Goal: Find contact information: Find contact information

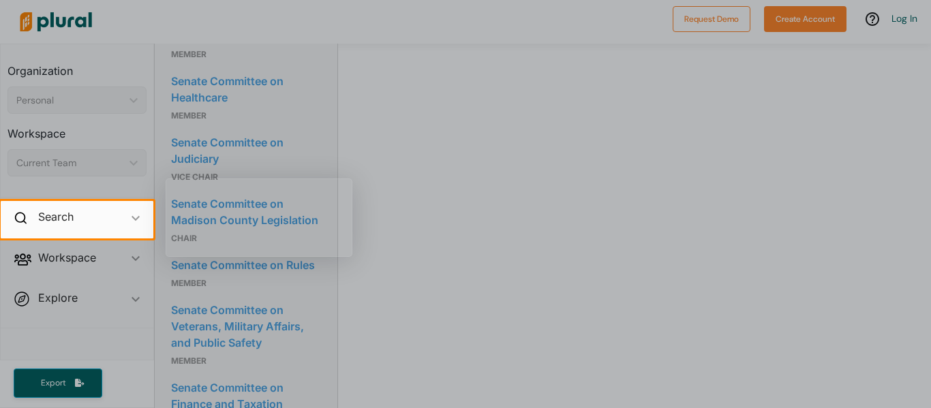
scroll to position [1234, 0]
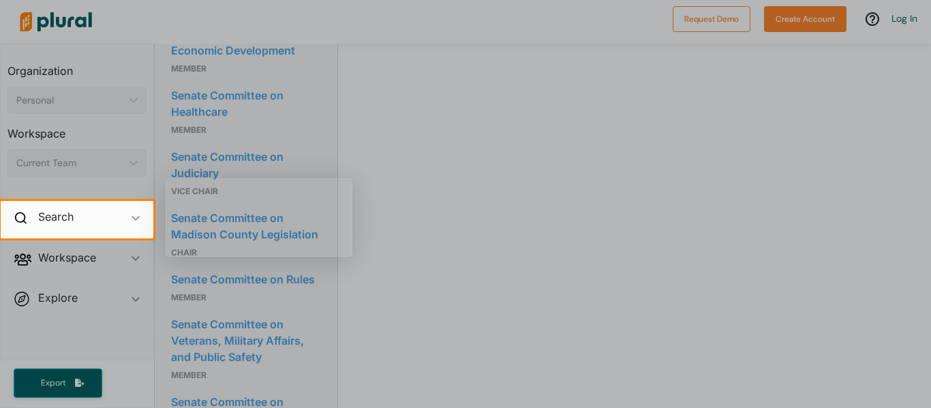
click at [469, 156] on div at bounding box center [465, 100] width 931 height 201
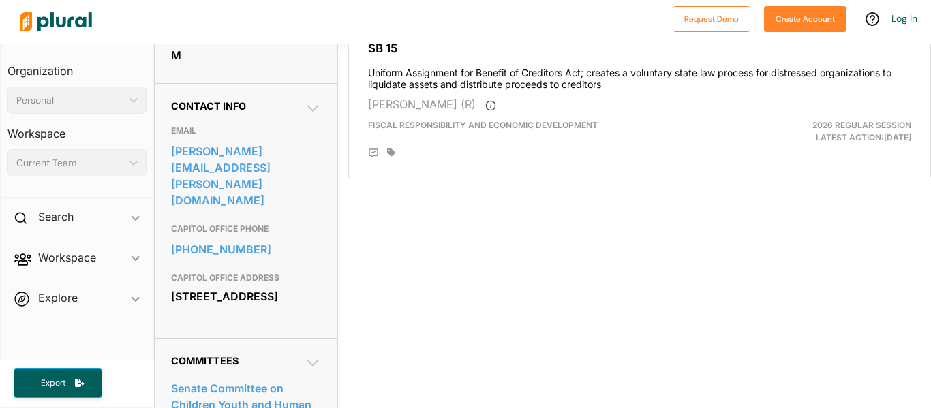
scroll to position [402, 0]
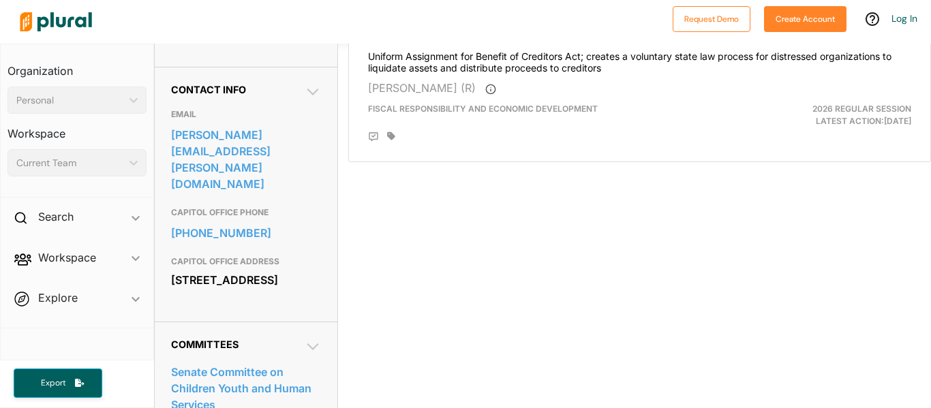
drag, startPoint x: 171, startPoint y: 255, endPoint x: 195, endPoint y: 256, distance: 23.9
click at [195, 270] on div "[STREET_ADDRESS]" at bounding box center [246, 280] width 150 height 20
click at [260, 253] on h3 "CAPITOL OFFICE ADDRESS" at bounding box center [246, 261] width 150 height 16
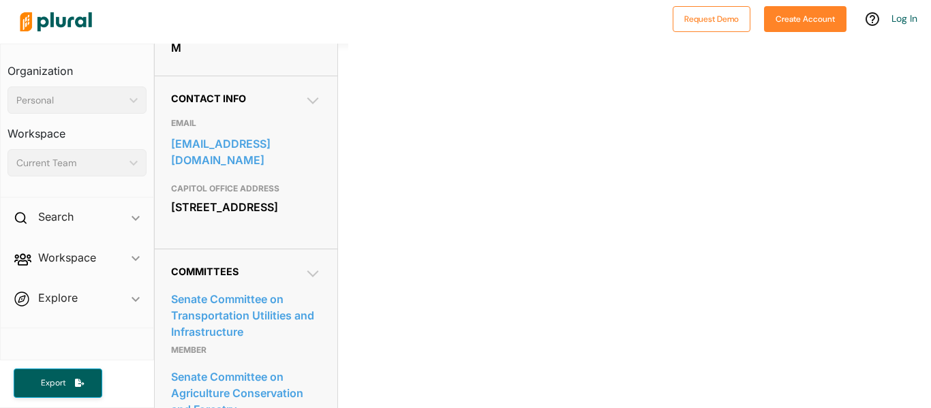
scroll to position [406, 0]
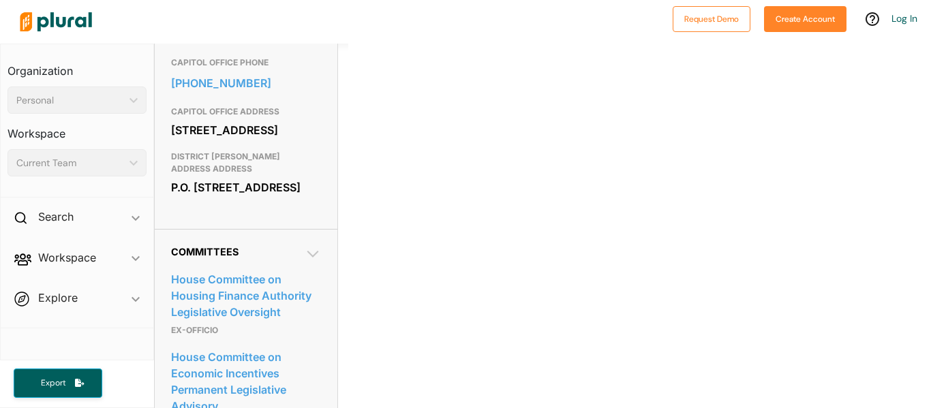
scroll to position [553, 0]
drag, startPoint x: 172, startPoint y: 194, endPoint x: 285, endPoint y: 211, distance: 113.6
click at [285, 196] on div "P.O. Box 725 Rainsville, AL 35986" at bounding box center [246, 186] width 150 height 20
copy div "P.O. Box 725 Rainsville, AL 35986"
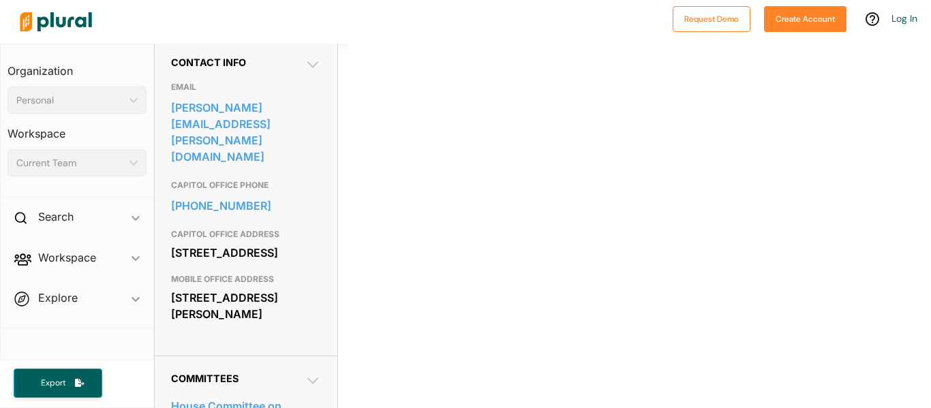
scroll to position [435, 0]
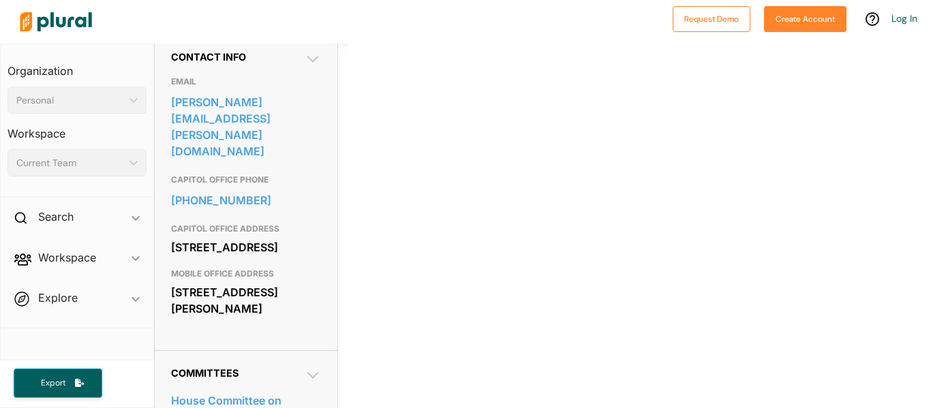
drag, startPoint x: 172, startPoint y: 283, endPoint x: 262, endPoint y: 302, distance: 92.5
click at [262, 302] on div "4 Princess Anne Road Mobile, AL 36608" at bounding box center [246, 300] width 150 height 37
copy div "4 Princess Anne Road Mobile, AL 36608"
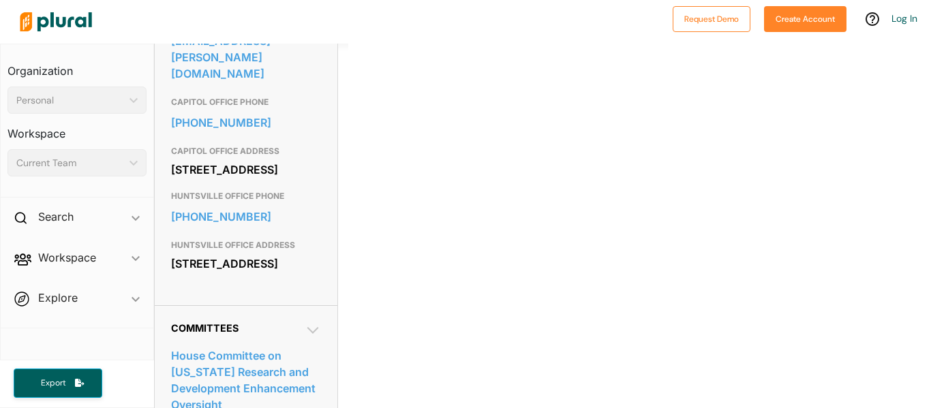
scroll to position [518, 0]
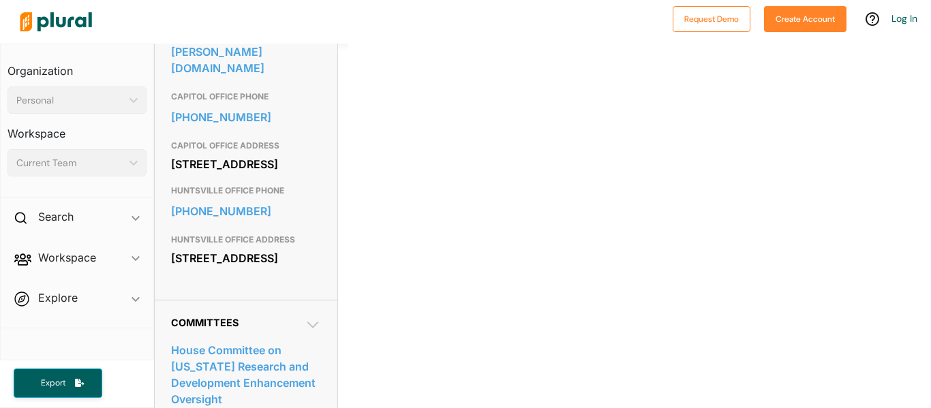
drag, startPoint x: 173, startPoint y: 266, endPoint x: 283, endPoint y: 282, distance: 110.8
click at [283, 268] on div "[STREET_ADDRESS]" at bounding box center [246, 258] width 150 height 20
copy div "[STREET_ADDRESS]"
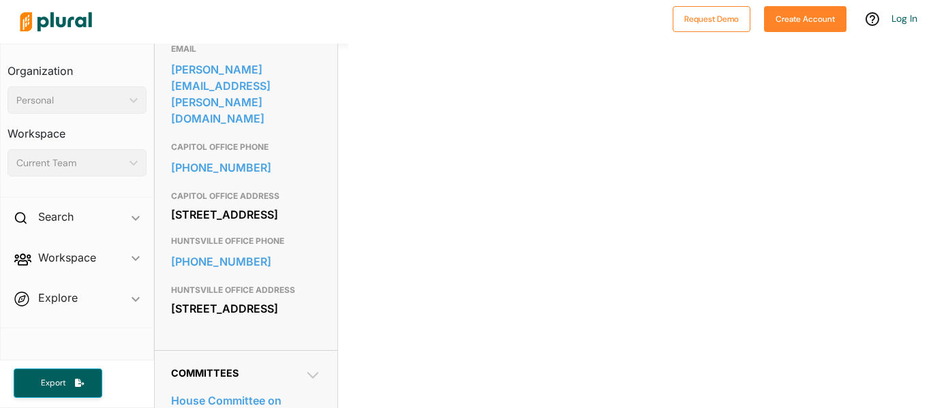
scroll to position [468, 0]
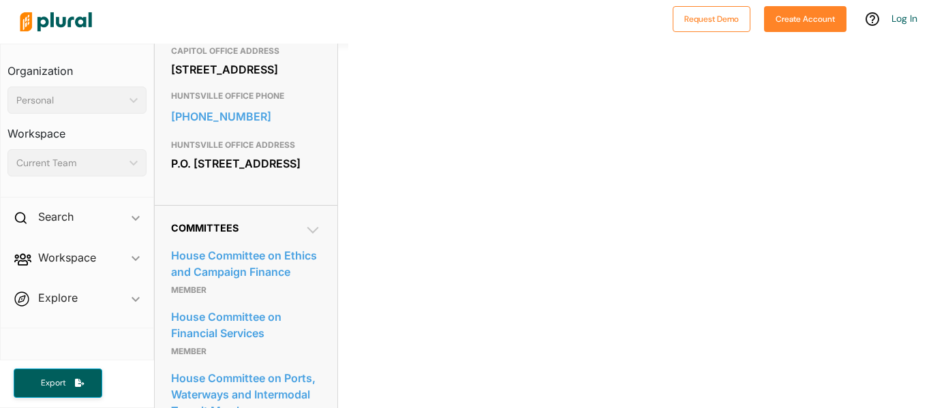
scroll to position [581, 0]
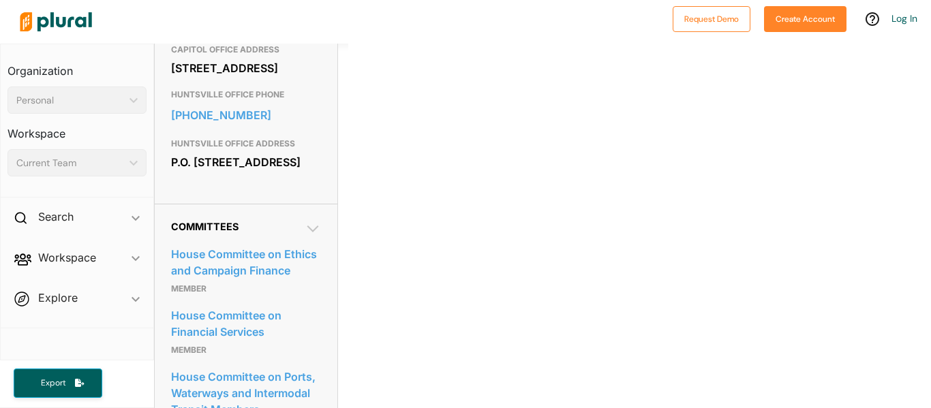
drag, startPoint x: 171, startPoint y: 202, endPoint x: 285, endPoint y: 221, distance: 115.4
click at [285, 172] on div "P.O. Box 875 Huntsville, AL 35804" at bounding box center [246, 162] width 150 height 20
copy div "P.O. Box 875 Huntsville, AL 35804"
click at [360, 262] on div "Bills Sponsored Activity Vote History Staff Directory 0 Filter by Session 1 Fil…" at bounding box center [639, 55] width 582 height 1187
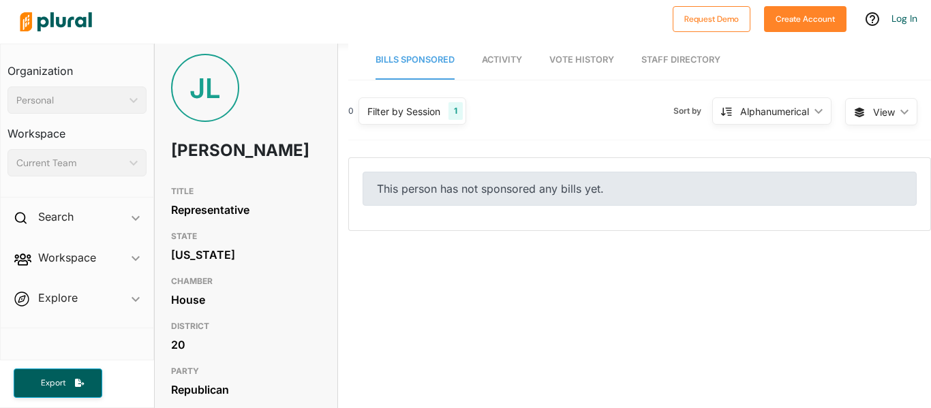
scroll to position [0, 0]
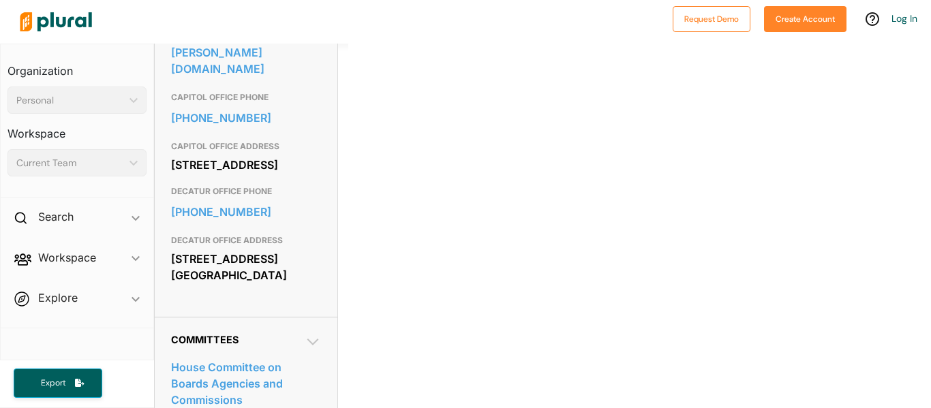
scroll to position [549, 0]
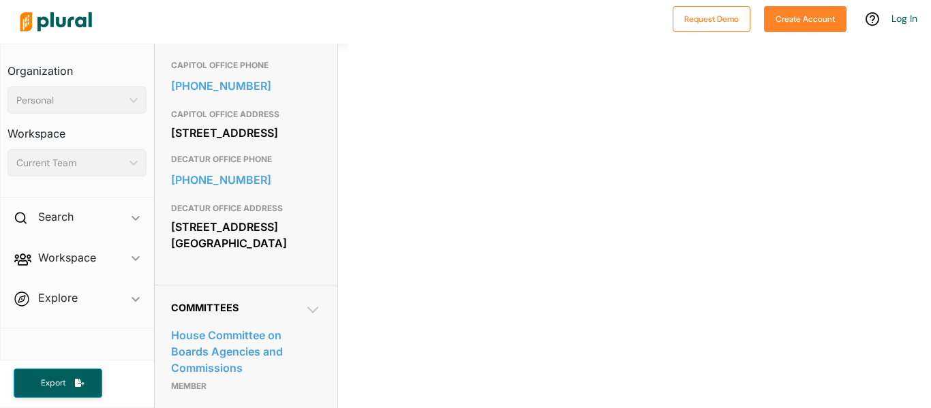
drag, startPoint x: 170, startPoint y: 219, endPoint x: 283, endPoint y: 233, distance: 114.6
click at [283, 233] on div "[STREET_ADDRESS] [GEOGRAPHIC_DATA]" at bounding box center [246, 235] width 150 height 37
copy div "[STREET_ADDRESS] [GEOGRAPHIC_DATA]"
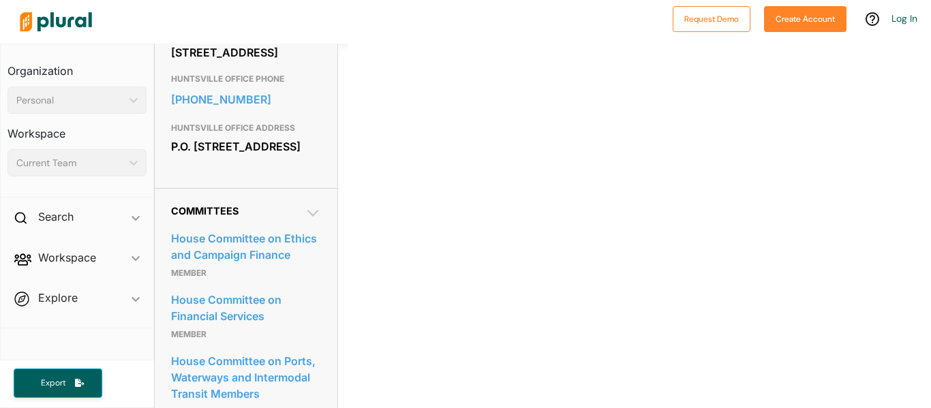
scroll to position [619, 0]
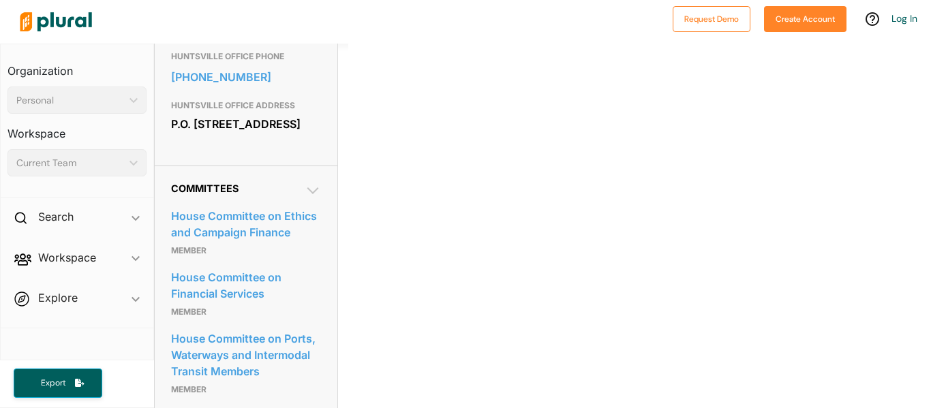
drag, startPoint x: 171, startPoint y: 164, endPoint x: 285, endPoint y: 181, distance: 115.6
click at [285, 134] on div "P.O. [STREET_ADDRESS]" at bounding box center [246, 124] width 150 height 20
copy div "P.O. [STREET_ADDRESS]"
click at [442, 238] on div "Bills Sponsored Activity Vote History Staff Directory 0 Filter by Session 1 Fil…" at bounding box center [639, 17] width 582 height 1187
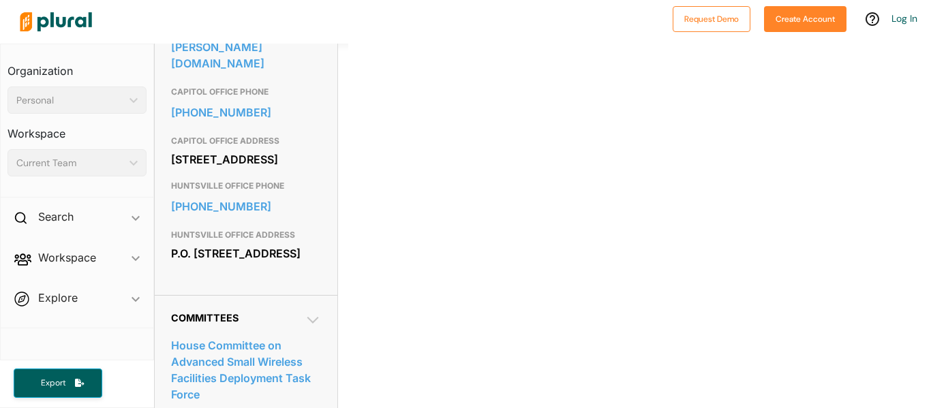
scroll to position [531, 0]
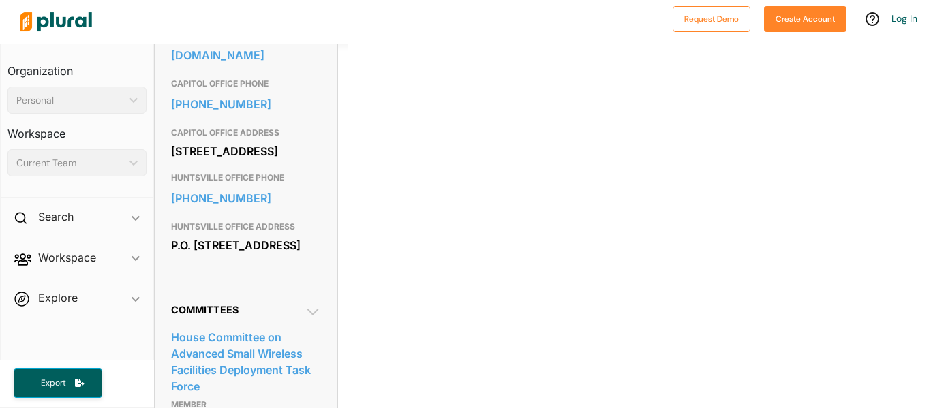
click at [168, 239] on div "Contact Info EMAIL rex.reynolds@alhouse.gov CAPITOL OFFICE PHONE 334-261-0571 C…" at bounding box center [246, 112] width 183 height 349
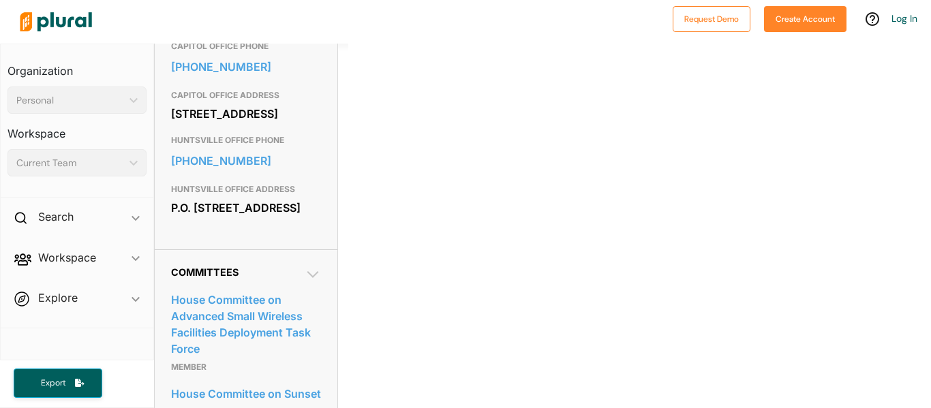
scroll to position [572, 0]
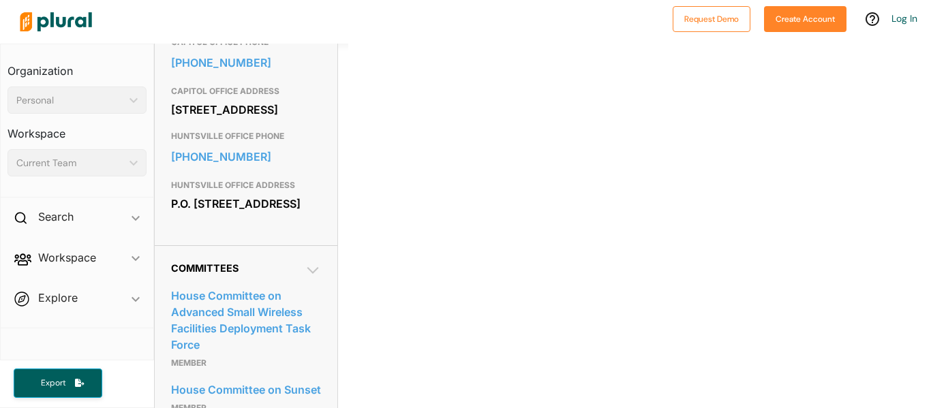
drag, startPoint x: 171, startPoint y: 195, endPoint x: 300, endPoint y: 228, distance: 133.0
click at [300, 228] on div "EMAIL rex.reynolds@alhouse.gov CAPITOL OFFICE PHONE 334-261-0571 CAPITOL OFFICE…" at bounding box center [246, 77] width 150 height 304
copy div "P.O. Box 18743 Huntsville, AL 35804"
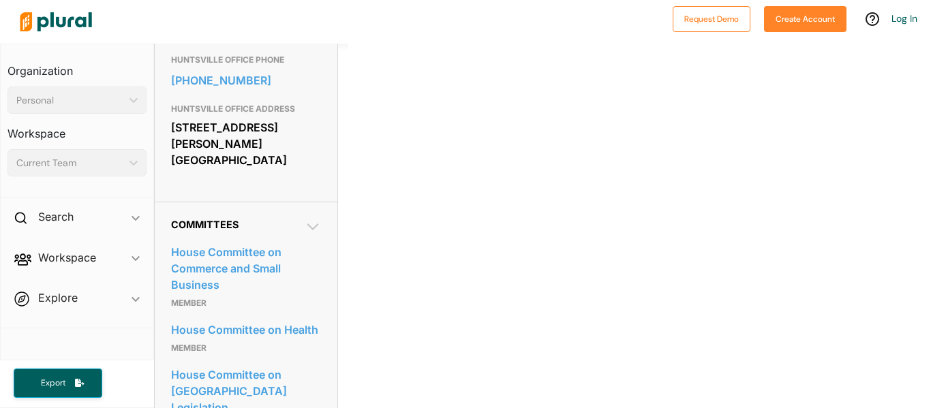
scroll to position [604, 0]
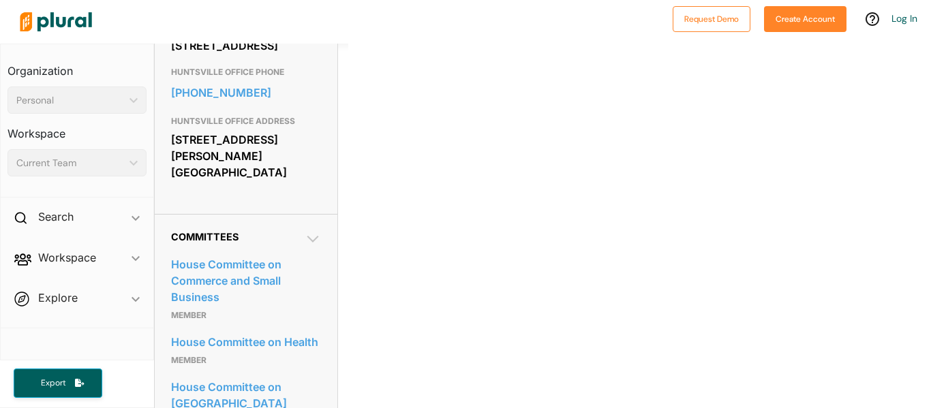
drag, startPoint x: 173, startPoint y: 182, endPoint x: 292, endPoint y: 214, distance: 122.8
click at [292, 183] on div "[STREET_ADDRESS][PERSON_NAME] [GEOGRAPHIC_DATA]" at bounding box center [246, 155] width 150 height 53
copy div "[STREET_ADDRESS][PERSON_NAME] [GEOGRAPHIC_DATA]"
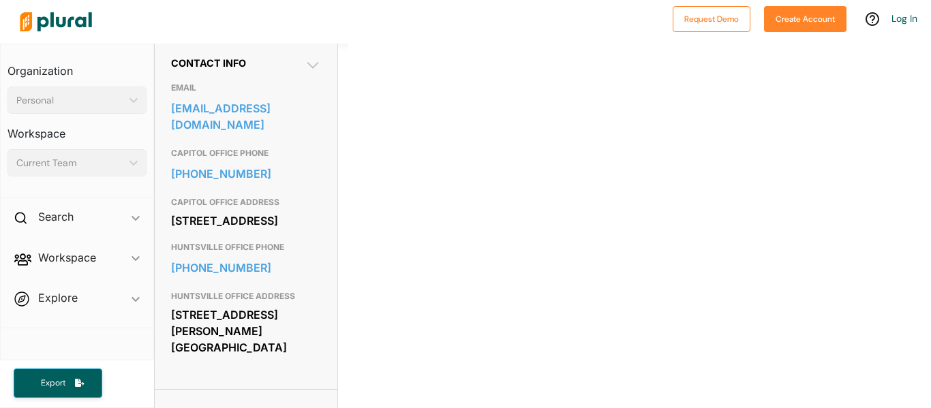
scroll to position [426, 0]
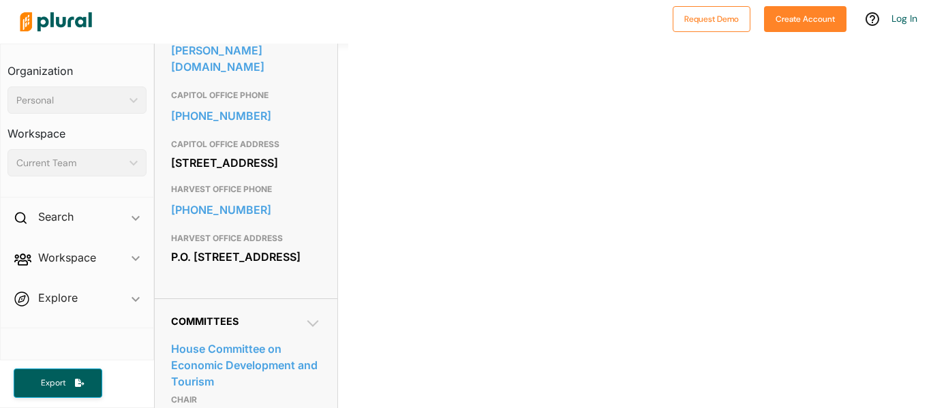
scroll to position [520, 0]
drag, startPoint x: 172, startPoint y: 222, endPoint x: 286, endPoint y: 238, distance: 115.5
click at [286, 246] on div "P.O. Box 306 Harvest, AL 35749" at bounding box center [246, 256] width 150 height 20
copy div "P.O. Box 306 Harvest, AL 35749"
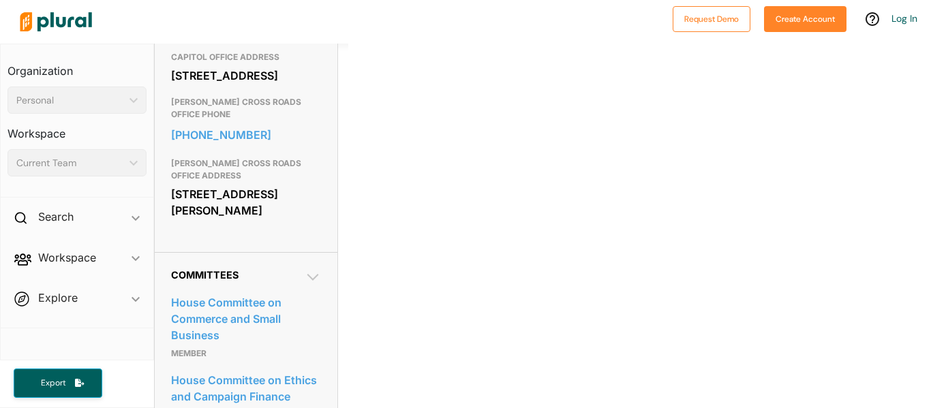
scroll to position [608, 0]
drag, startPoint x: 170, startPoint y: 200, endPoint x: 219, endPoint y: 235, distance: 60.7
click at [219, 235] on div "Contact Info EMAIL [PERSON_NAME][EMAIL_ADDRESS][PERSON_NAME][DOMAIN_NAME] CAPIT…" at bounding box center [246, 56] width 183 height 390
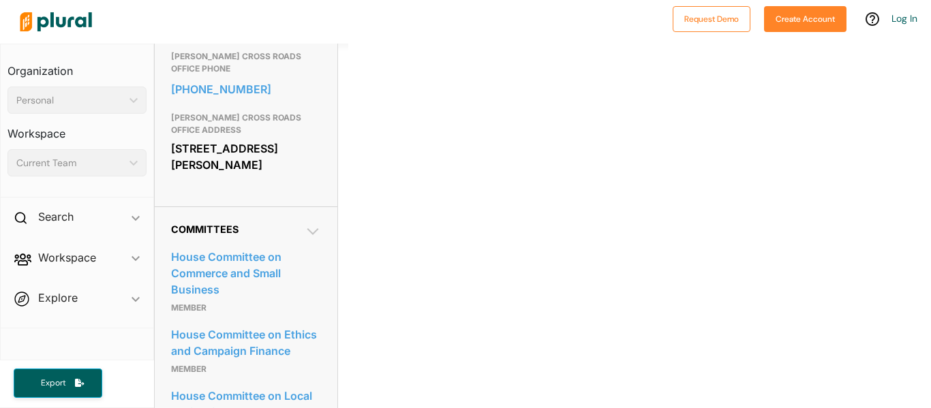
scroll to position [653, 0]
copy div "[STREET_ADDRESS][PERSON_NAME]"
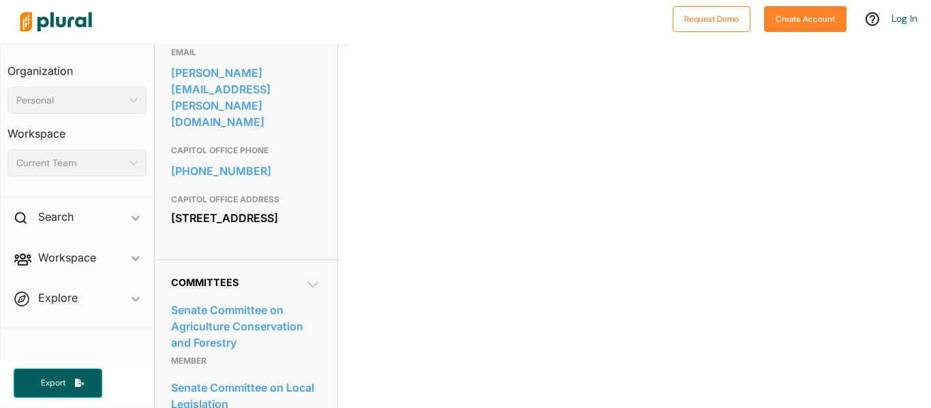
scroll to position [465, 0]
drag, startPoint x: 170, startPoint y: 208, endPoint x: 323, endPoint y: 224, distance: 154.1
click at [323, 224] on div "Contact Info EMAIL steve.livingston@alsenate.gov CAPITOL OFFICE PHONE 334-261-0…" at bounding box center [246, 131] width 183 height 255
copy div "[STREET_ADDRESS]"
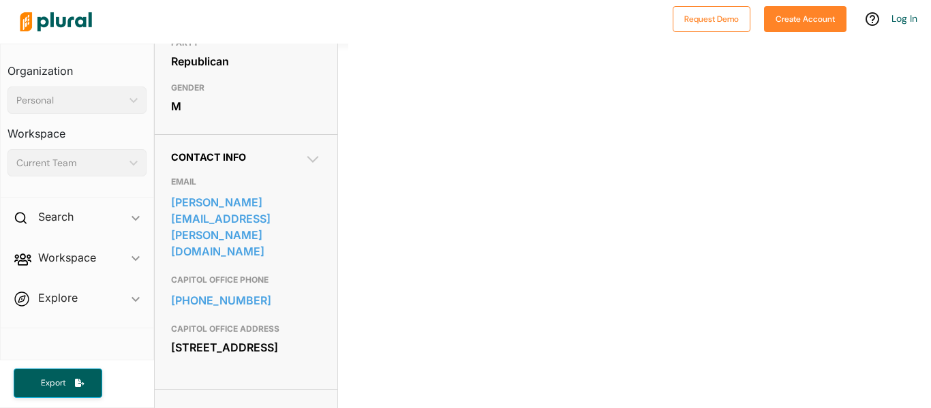
scroll to position [0, 0]
